Goal: Contribute content

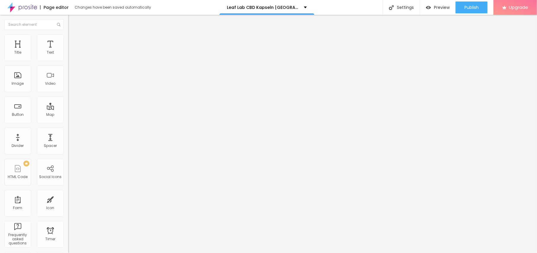
click at [68, 17] on button "Edit Coluna" at bounding box center [102, 22] width 68 height 14
click at [68, 51] on span "Add image" at bounding box center [80, 48] width 24 height 5
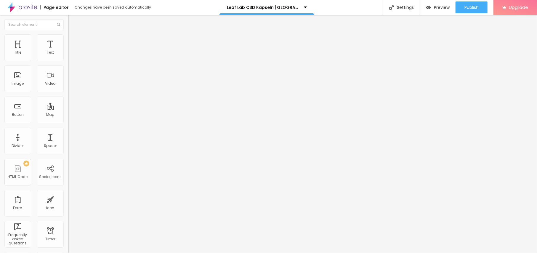
click at [68, 38] on ul "Content Style Advanced" at bounding box center [102, 37] width 68 height 18
click at [73, 40] on span "Style" at bounding box center [77, 38] width 9 height 5
type input "95"
type input "90"
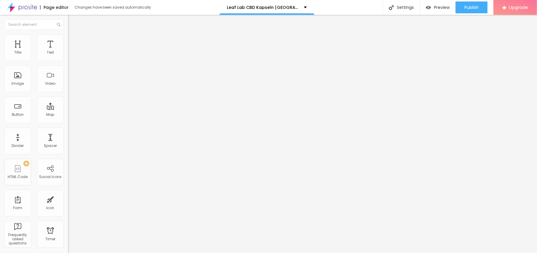
type input "90"
type input "85"
drag, startPoint x: 62, startPoint y: 65, endPoint x: 50, endPoint y: 65, distance: 11.6
type input "80"
click at [68, 61] on input "range" at bounding box center [87, 58] width 38 height 5
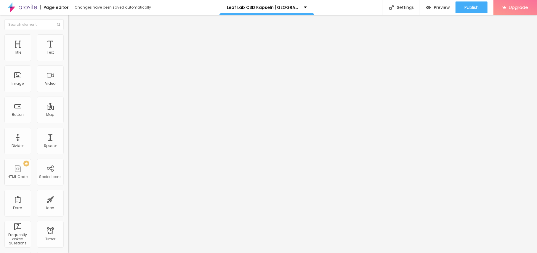
type input "75"
type input "70"
type input "65"
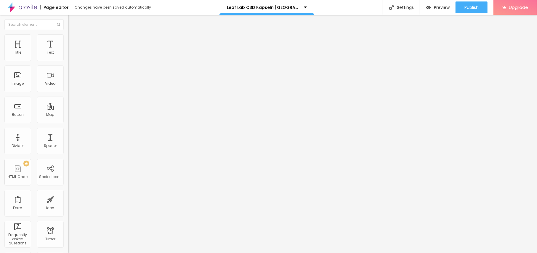
type input "65"
type input "60"
type input "55"
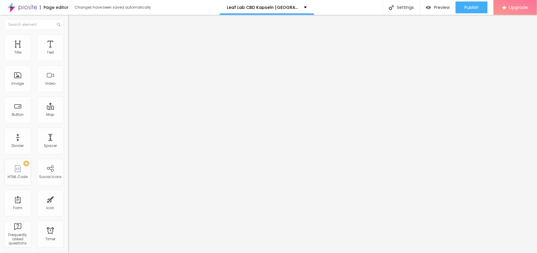
type input "50"
drag, startPoint x: 47, startPoint y: 64, endPoint x: 31, endPoint y: 64, distance: 15.4
type input "50"
click at [68, 61] on input "range" at bounding box center [87, 58] width 38 height 5
click at [68, 34] on li "Content" at bounding box center [102, 31] width 68 height 6
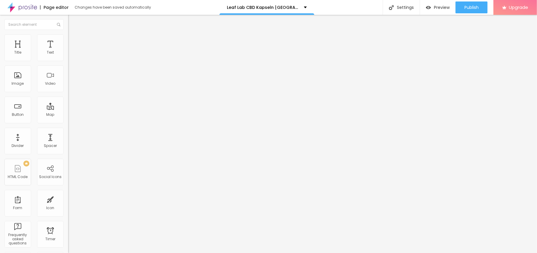
click at [68, 34] on li "Content" at bounding box center [102, 31] width 68 height 6
click at [68, 60] on input "text" at bounding box center [103, 57] width 71 height 6
paste input "Leaf.Lab.CBD.Kapseln"
click at [68, 60] on input "Leaf.Lab.CBD.Kapseln" at bounding box center [103, 57] width 71 height 6
click at [68, 60] on input "Leaf.Lab.CBD Kapseln" at bounding box center [103, 57] width 71 height 6
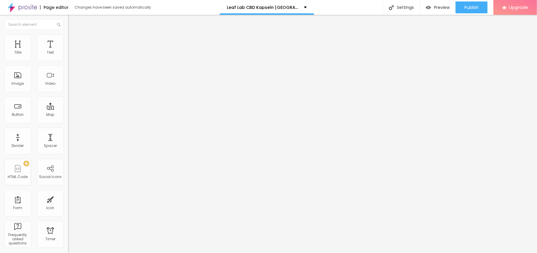
click at [68, 60] on input "Leaf.Lab CBD Kapseln" at bounding box center [103, 57] width 71 height 6
type input "Leaf Lab CBD Kapseln"
click at [68, 62] on div "Text Click me Align Size Default Small Default Big Link URL https:// Open in ne…" at bounding box center [102, 89] width 68 height 86
paste input "😍👇JETZT EINKAUFEN😍👇"
type input "😍👇JETZT EINKAUFEN😍👇"
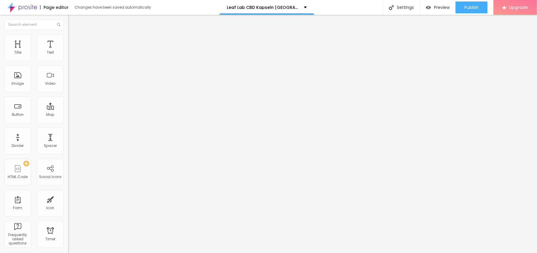
drag, startPoint x: 32, startPoint y: 124, endPoint x: 0, endPoint y: 122, distance: 32.0
click at [68, 122] on div "Text 😍👇JETZT EINKAUFEN😍👇 Align Size Default Small Default Big Link URL https://…" at bounding box center [102, 89] width 68 height 86
paste input "[URL][DOMAIN_NAME]"
type input "[URL][DOMAIN_NAME]"
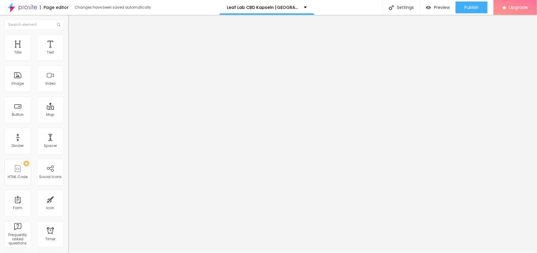
scroll to position [0, 0]
click at [70, 55] on icon "button" at bounding box center [72, 53] width 4 height 4
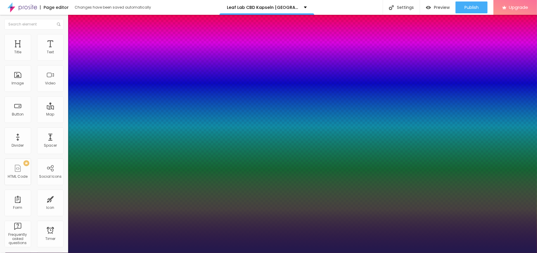
type input "1"
type input "14"
type input "1"
type input "15"
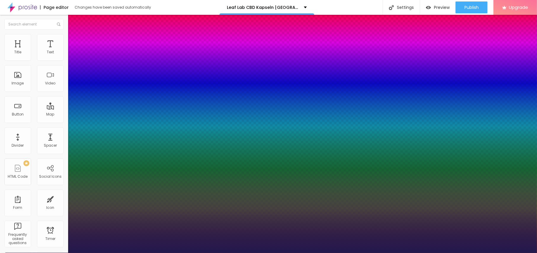
type input "15"
type input "1"
type input "16"
type input "1"
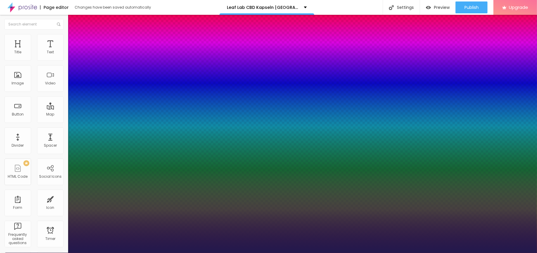
type input "17"
type input "1"
type input "18"
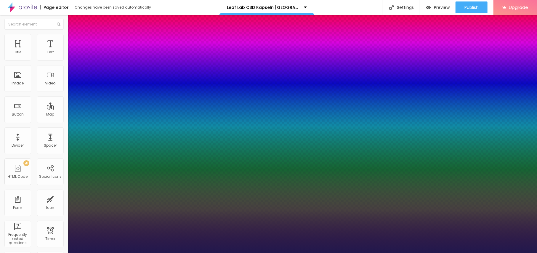
type input "1"
type input "20"
type input "1"
drag, startPoint x: 79, startPoint y: 99, endPoint x: 82, endPoint y: 101, distance: 3.2
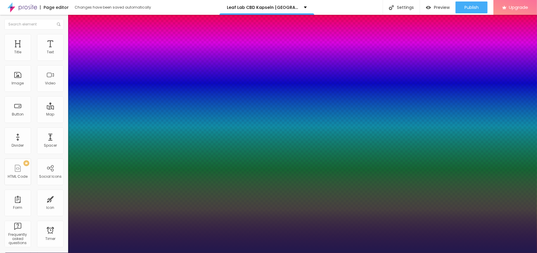
type input "20"
click at [266, 253] on div at bounding box center [268, 253] width 537 height 0
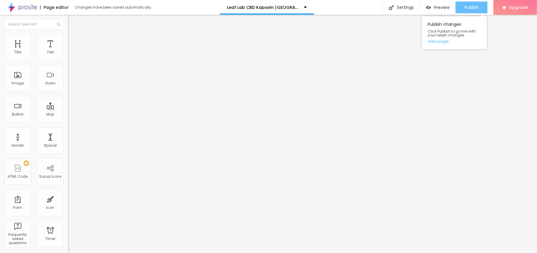
click at [466, 12] on div "Publish" at bounding box center [471, 7] width 14 height 12
click at [438, 41] on link "View page" at bounding box center [454, 41] width 53 height 4
